Goal: Task Accomplishment & Management: Manage account settings

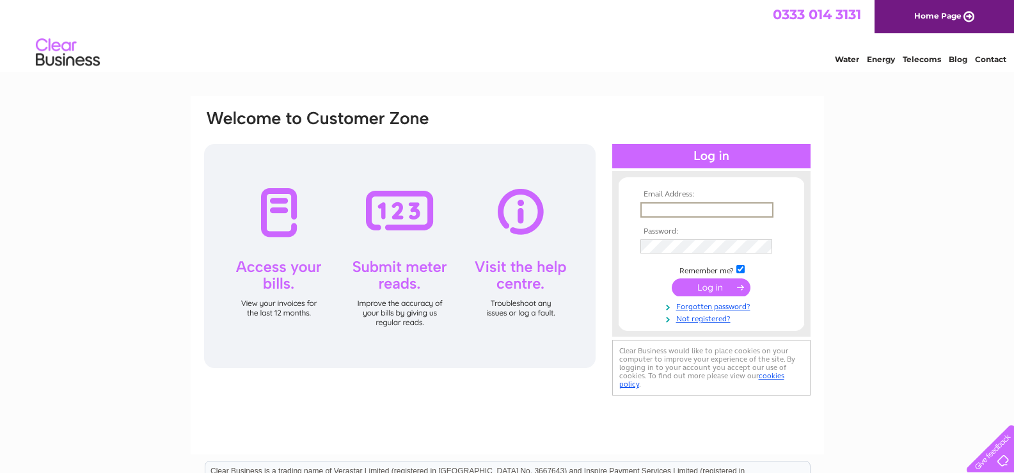
type input "[EMAIL_ADDRESS][DOMAIN_NAME]"
click at [720, 285] on input "submit" at bounding box center [711, 287] width 79 height 18
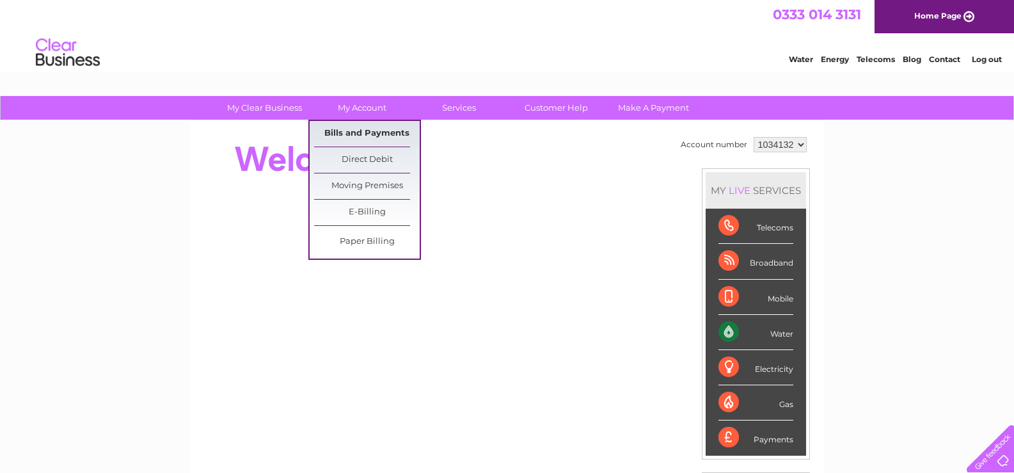
click at [360, 129] on link "Bills and Payments" at bounding box center [367, 134] width 106 height 26
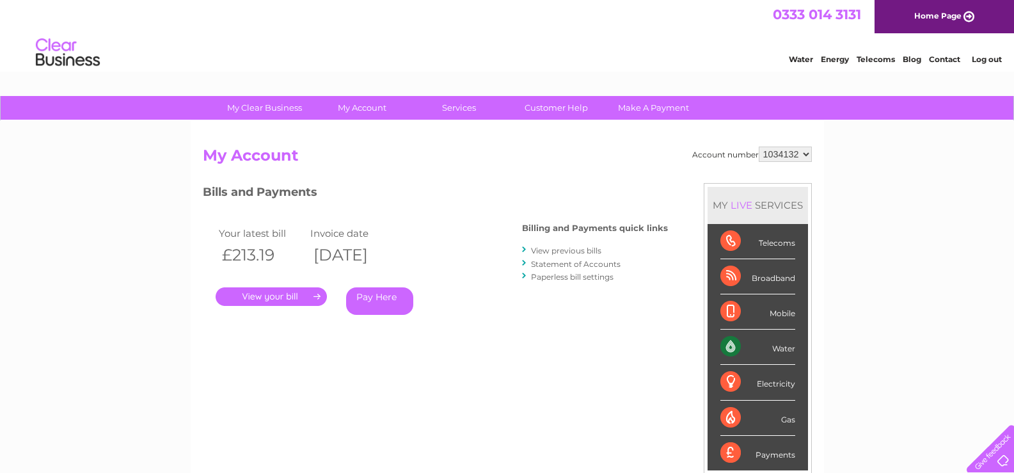
click at [305, 297] on link "." at bounding box center [271, 296] width 111 height 19
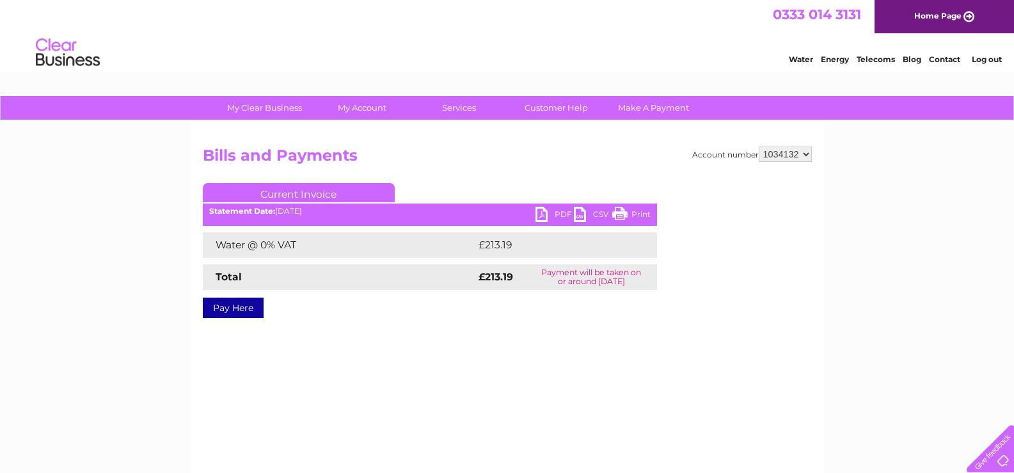
click at [556, 211] on link "PDF" at bounding box center [555, 216] width 38 height 19
